Goal: Task Accomplishment & Management: Manage account settings

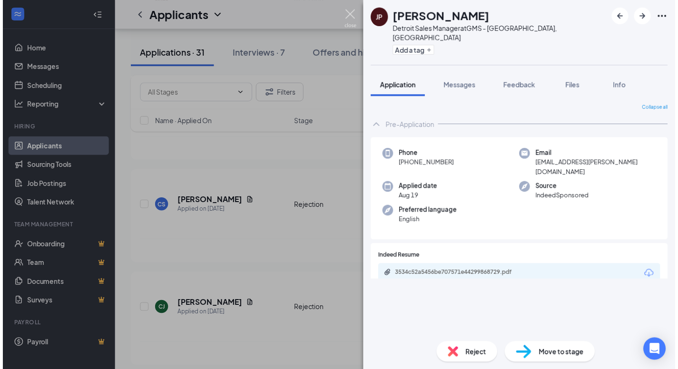
scroll to position [2230, 0]
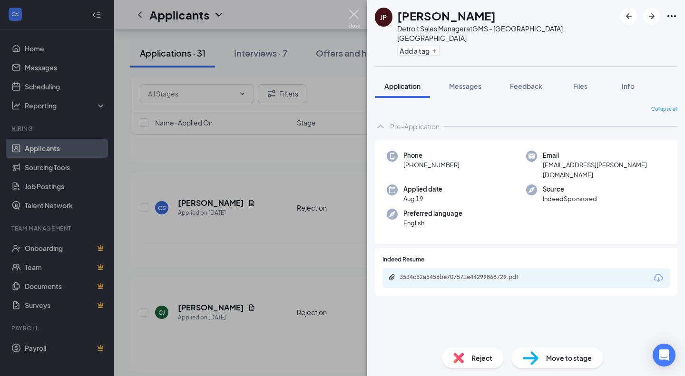
click at [352, 13] on img at bounding box center [354, 19] width 12 height 19
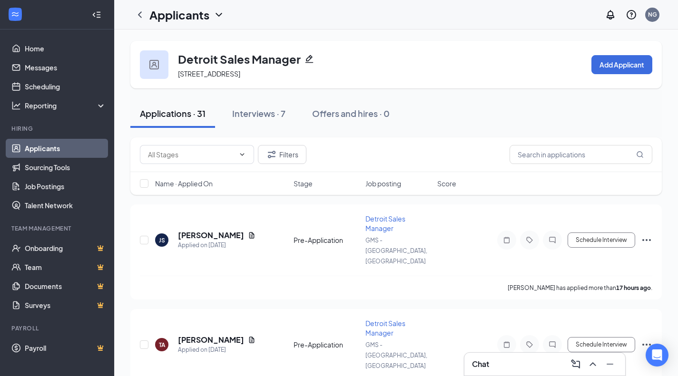
click at [256, 124] on button "Interviews · 7" at bounding box center [259, 113] width 72 height 29
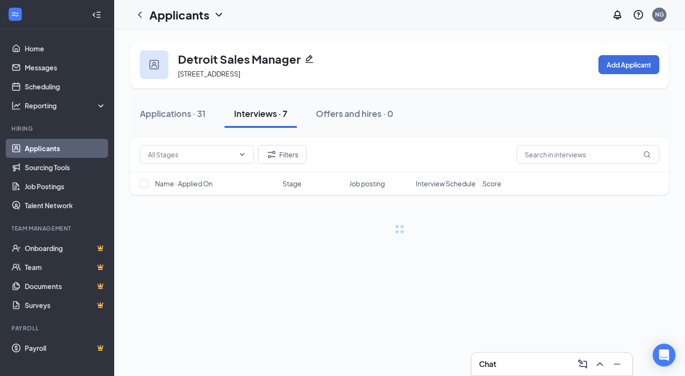
click at [264, 110] on div "Interviews · 7" at bounding box center [260, 114] width 53 height 12
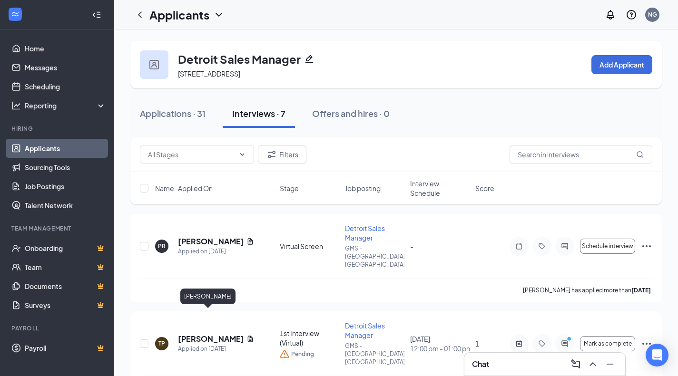
click at [203, 334] on h5 "Tanita Parks" at bounding box center [210, 339] width 65 height 10
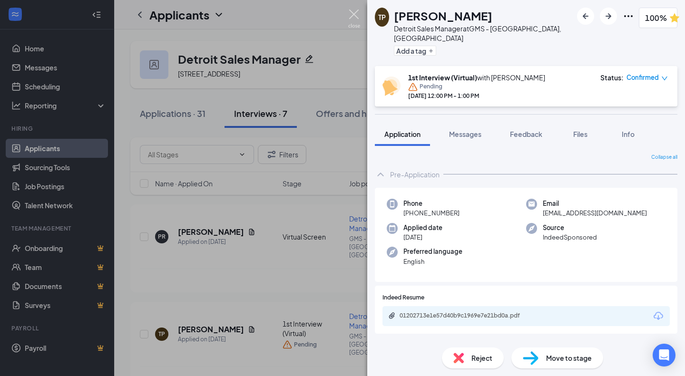
click at [355, 10] on img at bounding box center [354, 19] width 12 height 19
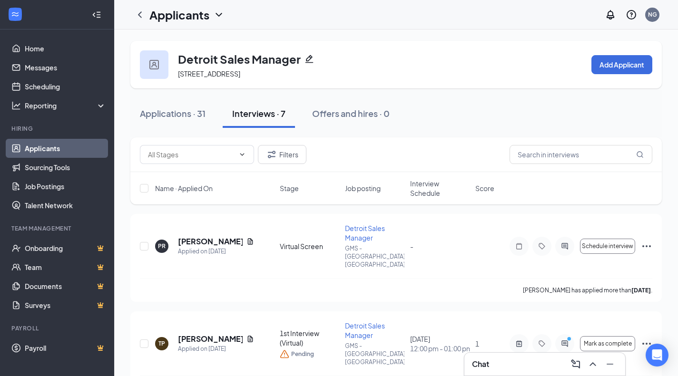
click at [190, 106] on button "Applications · 31" at bounding box center [172, 113] width 85 height 29
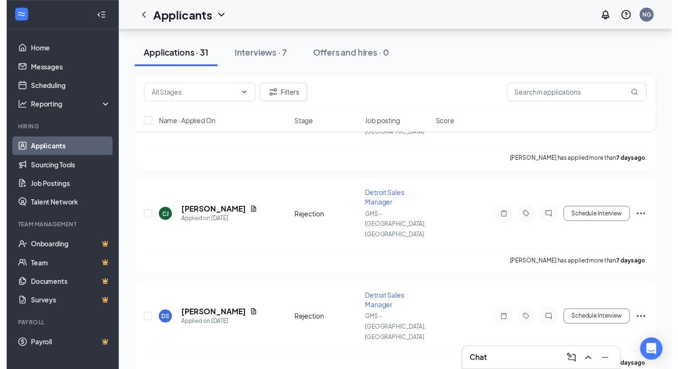
scroll to position [2403, 0]
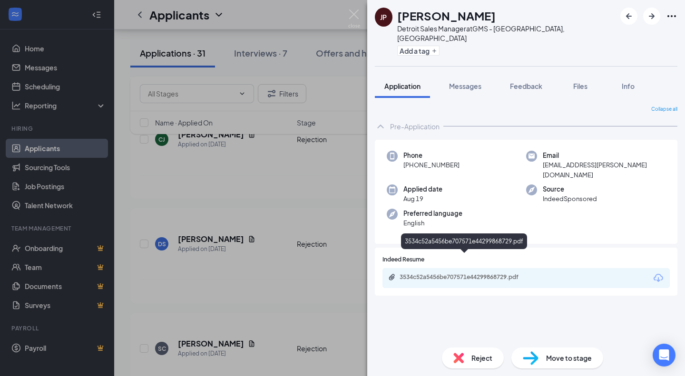
click at [491, 274] on div "3534c52a5456be707571e44299868729.pdf" at bounding box center [465, 278] width 154 height 9
click at [525, 362] on img at bounding box center [531, 359] width 16 height 14
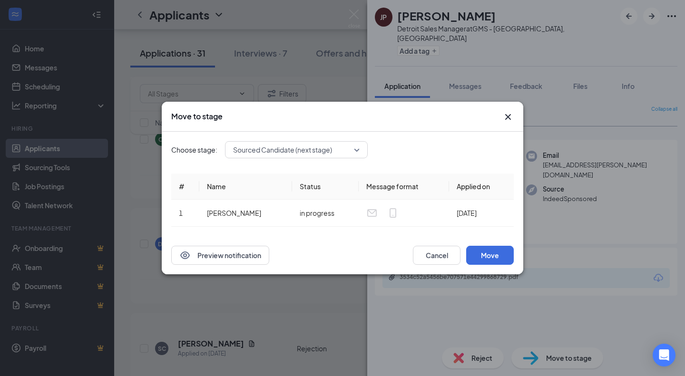
click at [335, 147] on span "Sourced Candidate (next stage)" at bounding box center [292, 150] width 118 height 14
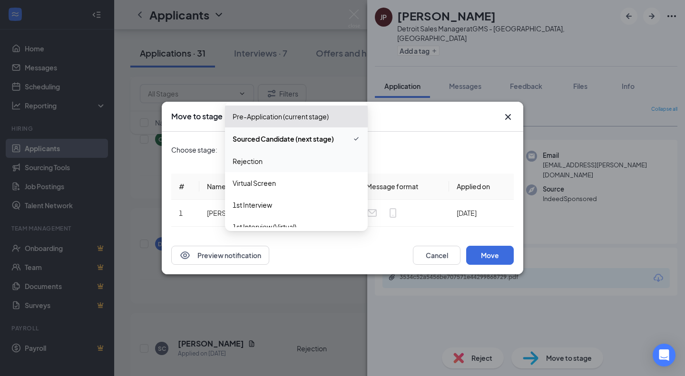
click at [329, 156] on div "Rejection" at bounding box center [296, 161] width 143 height 22
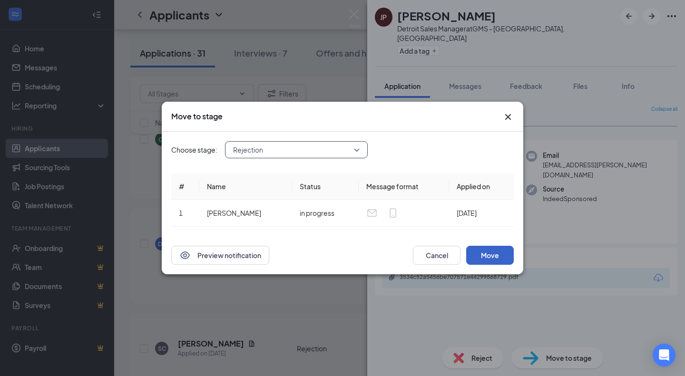
click at [486, 251] on button "Move" at bounding box center [490, 255] width 48 height 19
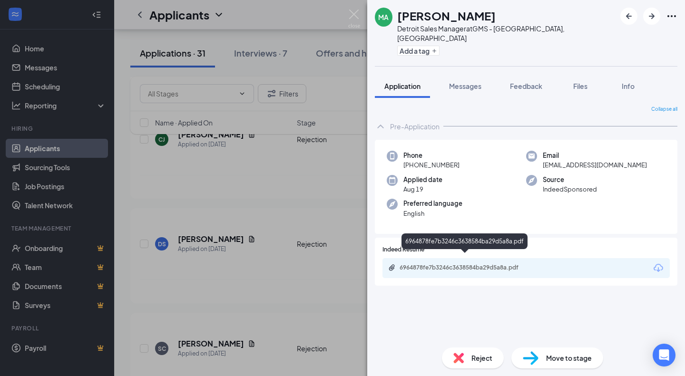
click at [435, 264] on div "6964878fe7b3246c3638584ba29d5a8a.pdf" at bounding box center [466, 268] width 133 height 8
click at [543, 350] on div "Move to stage" at bounding box center [557, 358] width 92 height 21
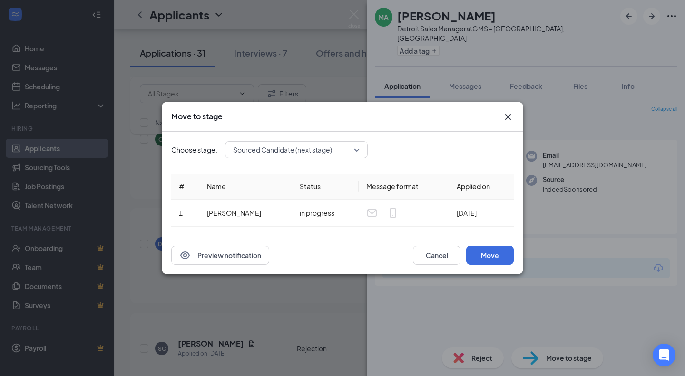
click at [315, 153] on span "Sourced Candidate (next stage)" at bounding box center [282, 150] width 99 height 14
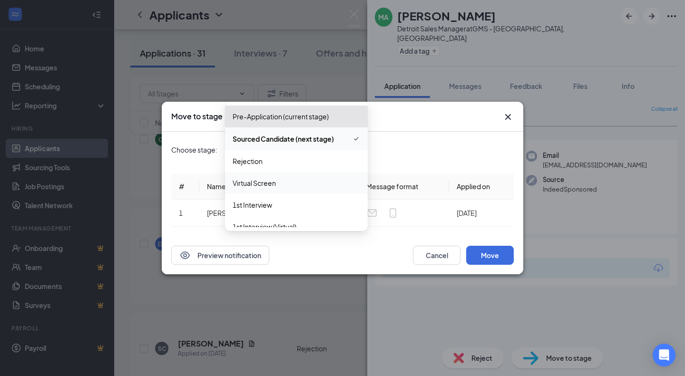
click at [325, 183] on span "Virtual Screen" at bounding box center [296, 183] width 127 height 10
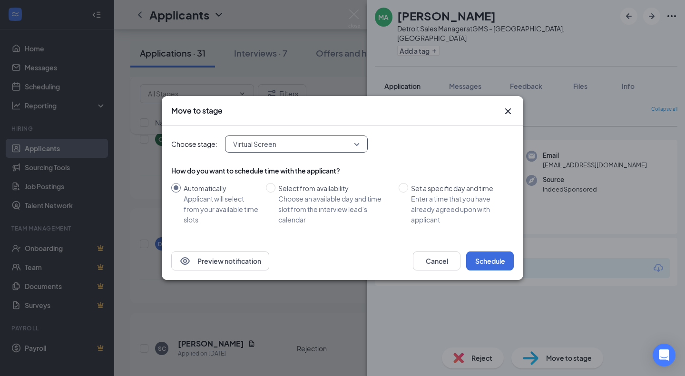
click at [419, 196] on div "Enter a time that you have already agreed upon with applicant" at bounding box center [458, 209] width 95 height 31
click at [408, 193] on input "Set a specific day and time Enter a time that you have already agreed upon with…" at bounding box center [404, 188] width 10 height 10
radio input "true"
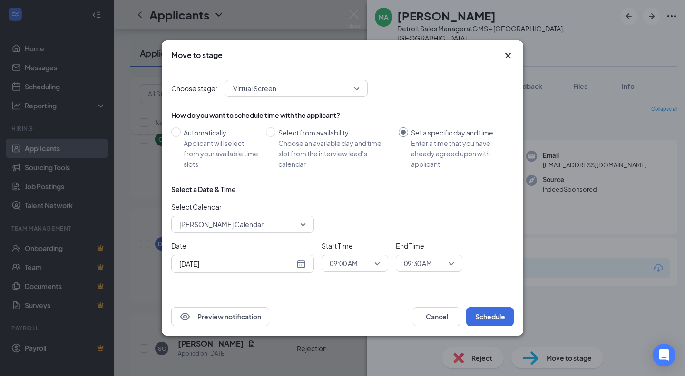
click at [239, 144] on div "Applicant will select from your available time slots" at bounding box center [221, 153] width 75 height 31
click at [181, 137] on input "Automatically Applicant will select from your available time slots" at bounding box center [176, 132] width 10 height 10
radio input "true"
radio input "false"
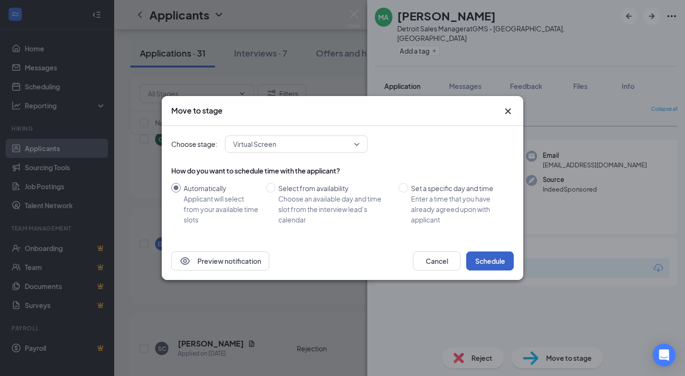
click at [478, 261] on button "Schedule" at bounding box center [490, 261] width 48 height 19
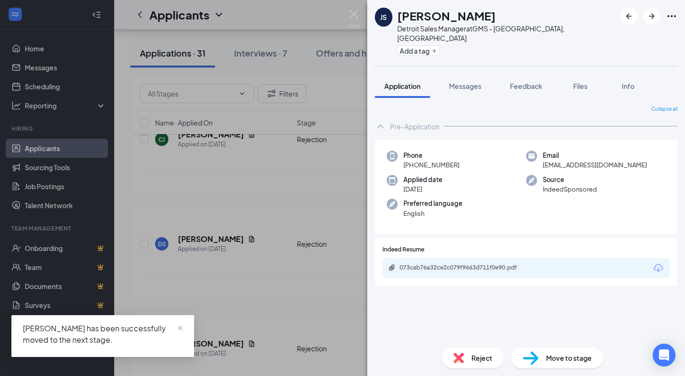
click at [282, 14] on div "JS Justin Smith Detroit Sales Manager at GMS - Detroit, MI Add a tag Applicatio…" at bounding box center [342, 188] width 685 height 376
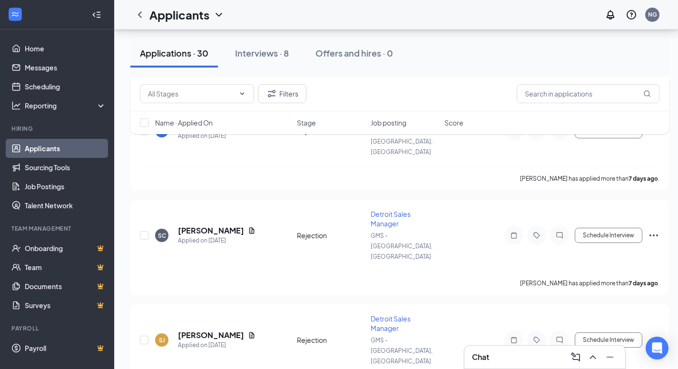
scroll to position [2530, 0]
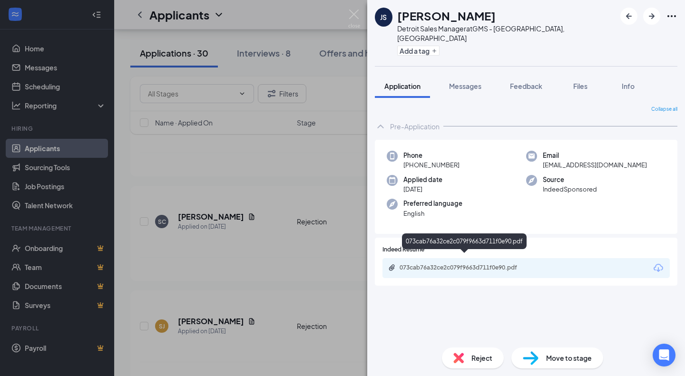
click at [485, 264] on div "073cab76a32ce2c079f9663d711f0e90.pdf" at bounding box center [466, 268] width 133 height 8
click at [551, 359] on span "Move to stage" at bounding box center [569, 358] width 46 height 10
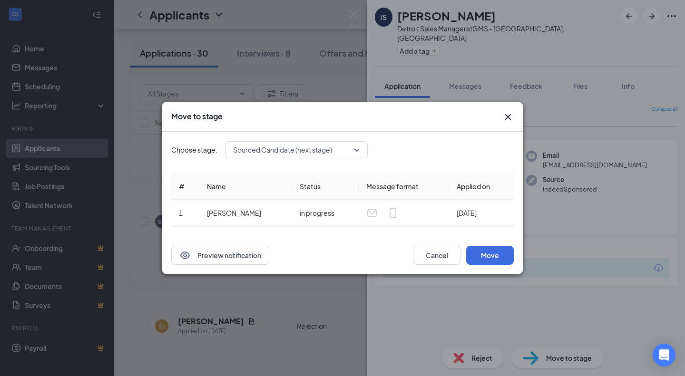
click at [288, 147] on span "Sourced Candidate (next stage)" at bounding box center [282, 150] width 99 height 14
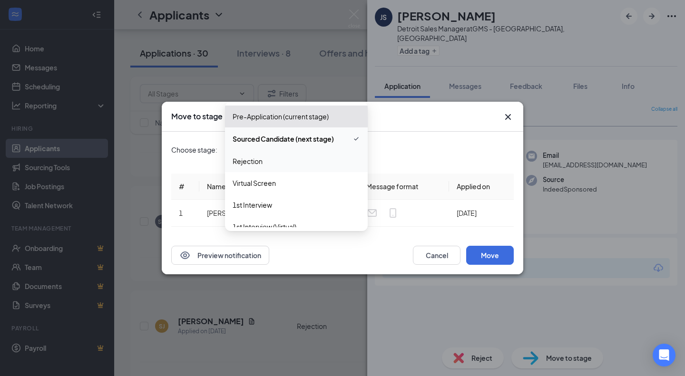
click at [296, 161] on span "Rejection" at bounding box center [296, 161] width 127 height 10
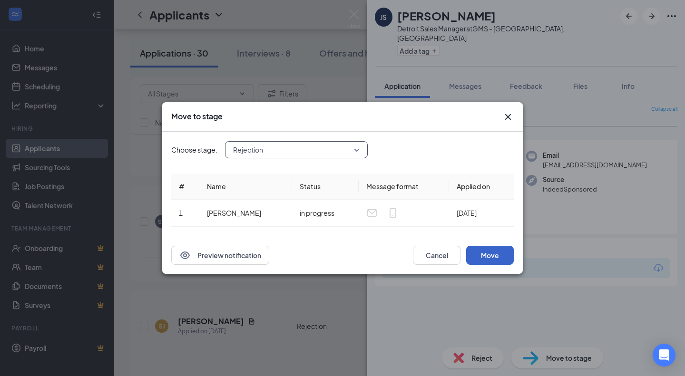
click at [488, 250] on button "Move" at bounding box center [490, 255] width 48 height 19
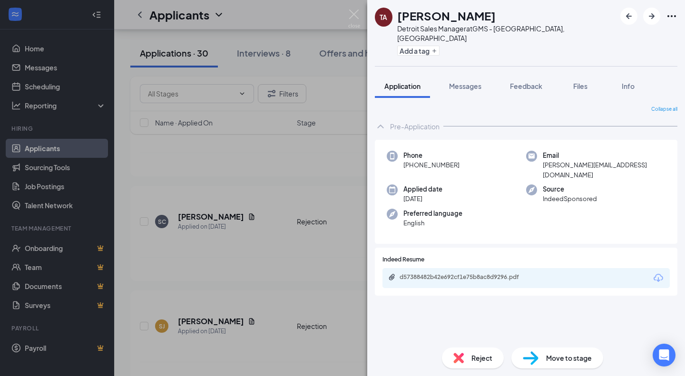
click at [438, 268] on div "d57388482b42e692cf1e75b8ac8d9296.pdf" at bounding box center [525, 278] width 287 height 20
click at [448, 274] on div "d57388482b42e692cf1e75b8ac8d9296.pdf" at bounding box center [466, 278] width 133 height 8
click at [559, 356] on span "Move to stage" at bounding box center [569, 358] width 46 height 10
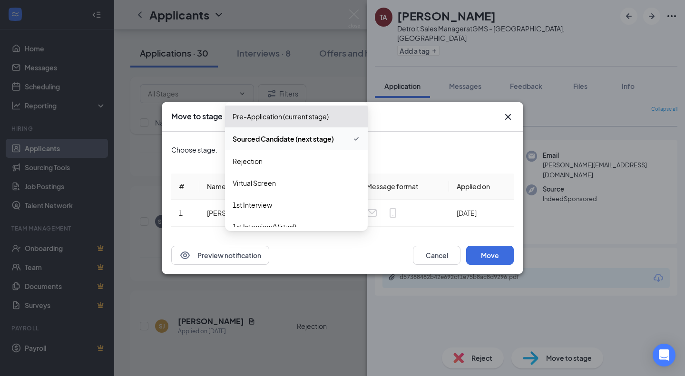
click at [274, 143] on div "Sourced Candidate (next stage) 4050823 4050822 4050829 Pre-Application (current…" at bounding box center [296, 149] width 143 height 17
click at [290, 163] on span "Rejection" at bounding box center [296, 161] width 127 height 10
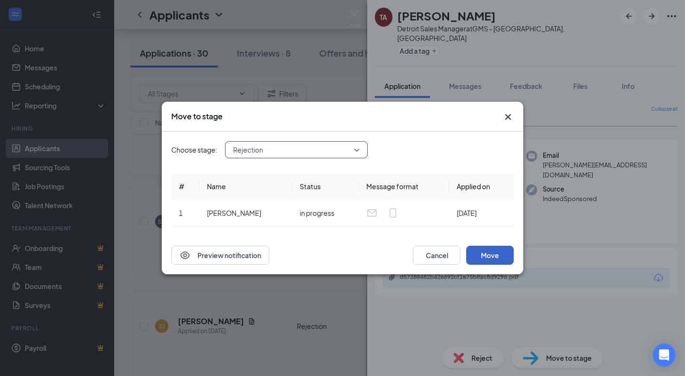
click at [480, 260] on button "Move" at bounding box center [490, 255] width 48 height 19
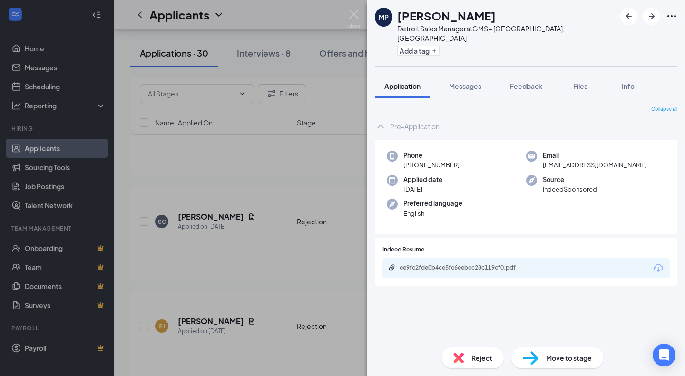
click at [360, 25] on div "MP Michael Proe Detroit Sales Manager at GMS - Detroit, MI Add a tag Applicatio…" at bounding box center [342, 188] width 685 height 376
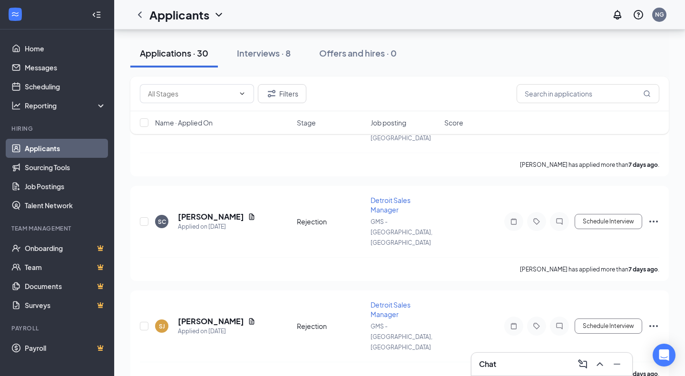
click at [354, 15] on div "Applicants NG" at bounding box center [399, 14] width 571 height 29
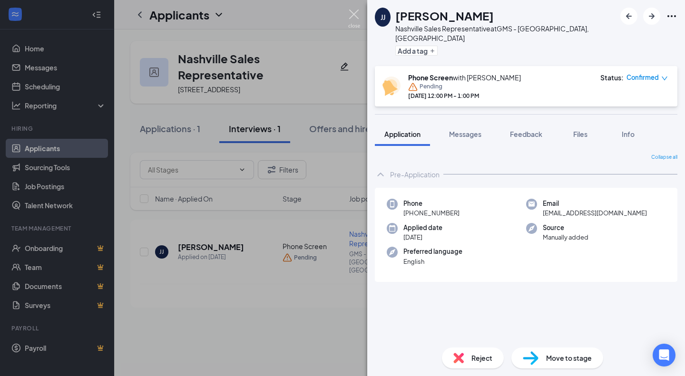
click at [354, 16] on img at bounding box center [354, 19] width 12 height 19
